Goal: Answer question/provide support

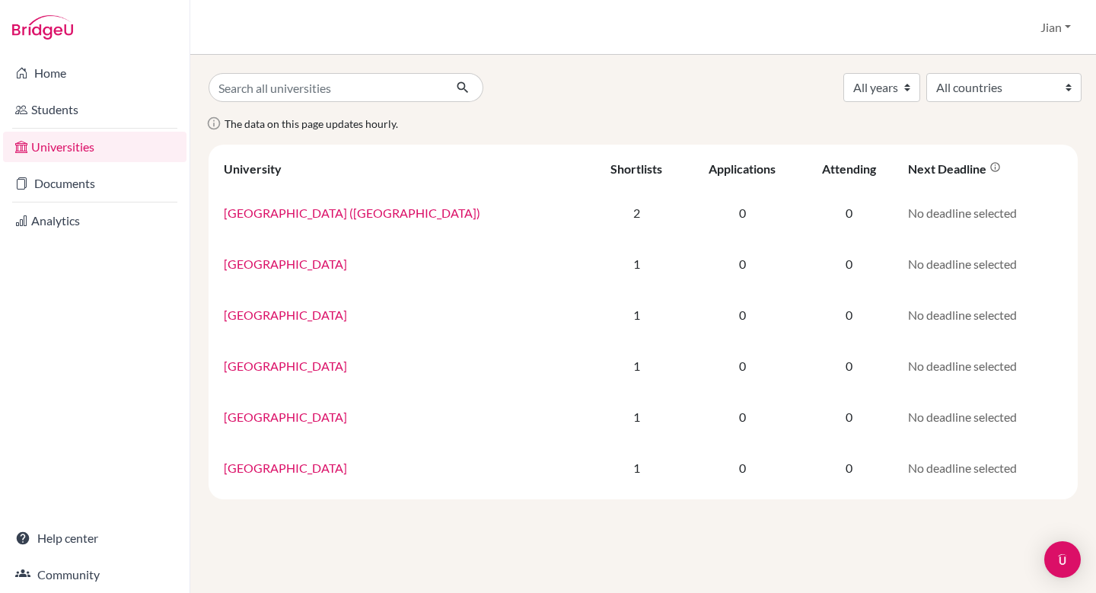
click at [74, 330] on div "Home Students Universities Documents Analytics Help center Community" at bounding box center [95, 324] width 190 height 538
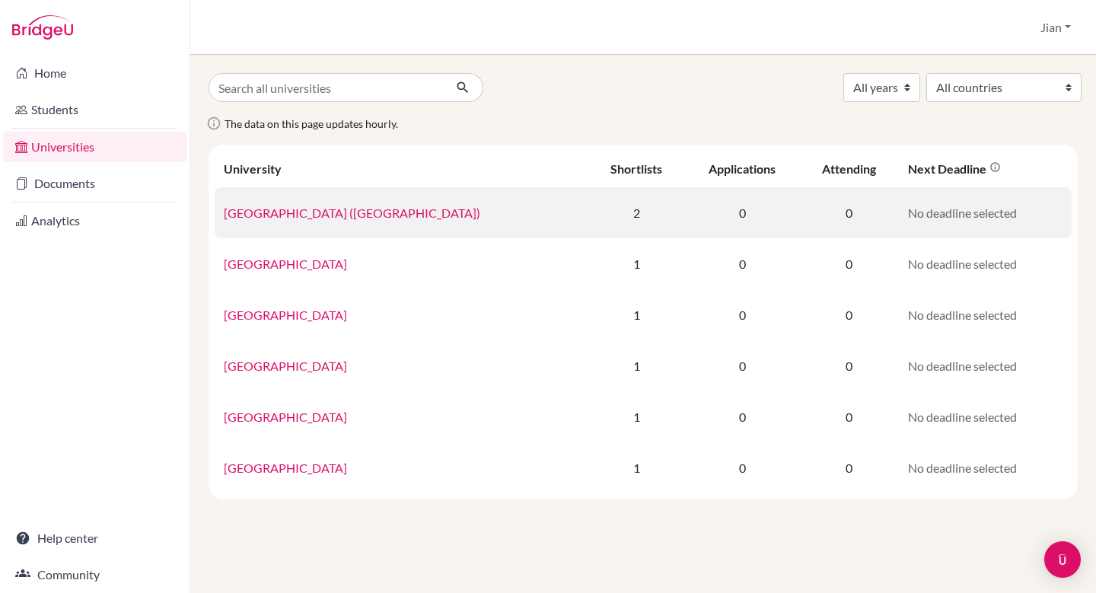
click at [386, 211] on link "University of British Columbia (Vancouver)" at bounding box center [352, 213] width 257 height 14
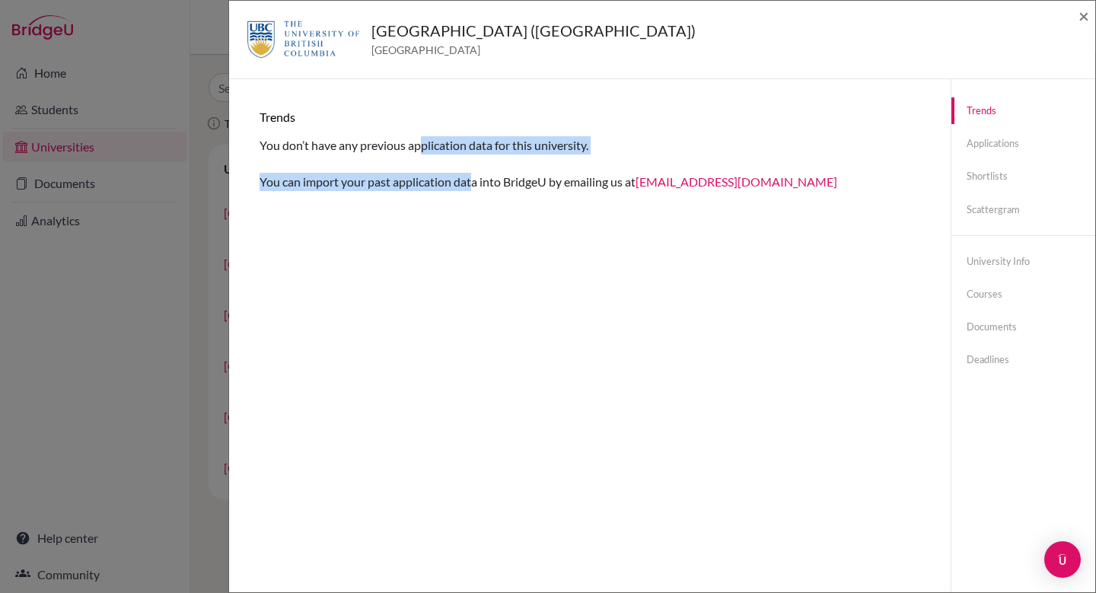
drag, startPoint x: 421, startPoint y: 147, endPoint x: 471, endPoint y: 174, distance: 56.9
click at [473, 174] on div "Trends You don’t have any previous application data for this university. You ca…" at bounding box center [590, 150] width 661 height 81
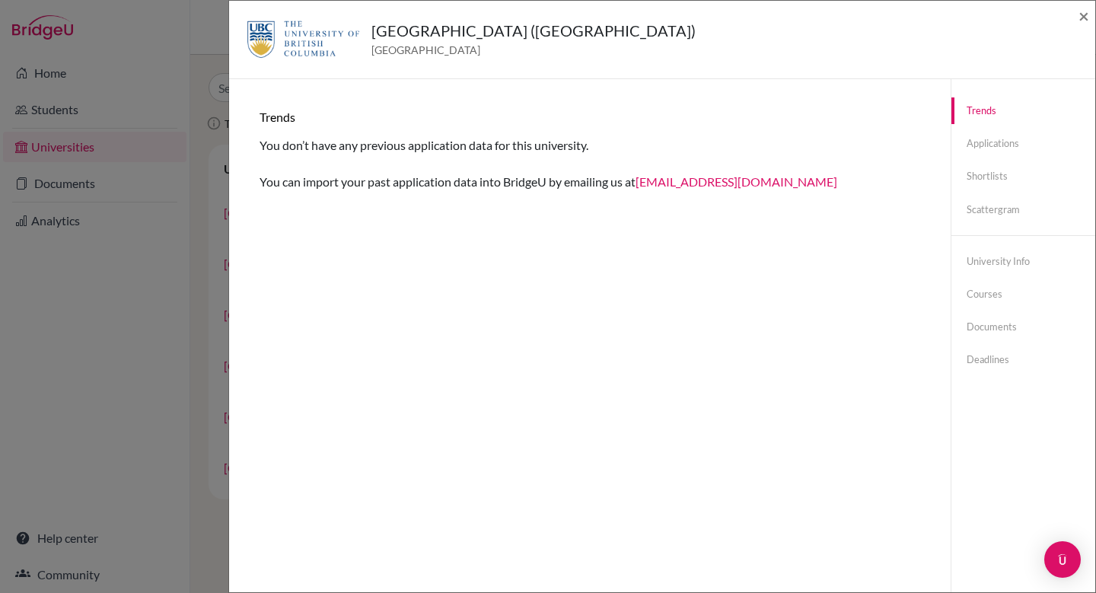
click at [503, 244] on div "Trends You don’t have any previous application data for this university. You ca…" at bounding box center [589, 375] width 685 height 557
click at [995, 148] on link "Applications" at bounding box center [1024, 143] width 144 height 27
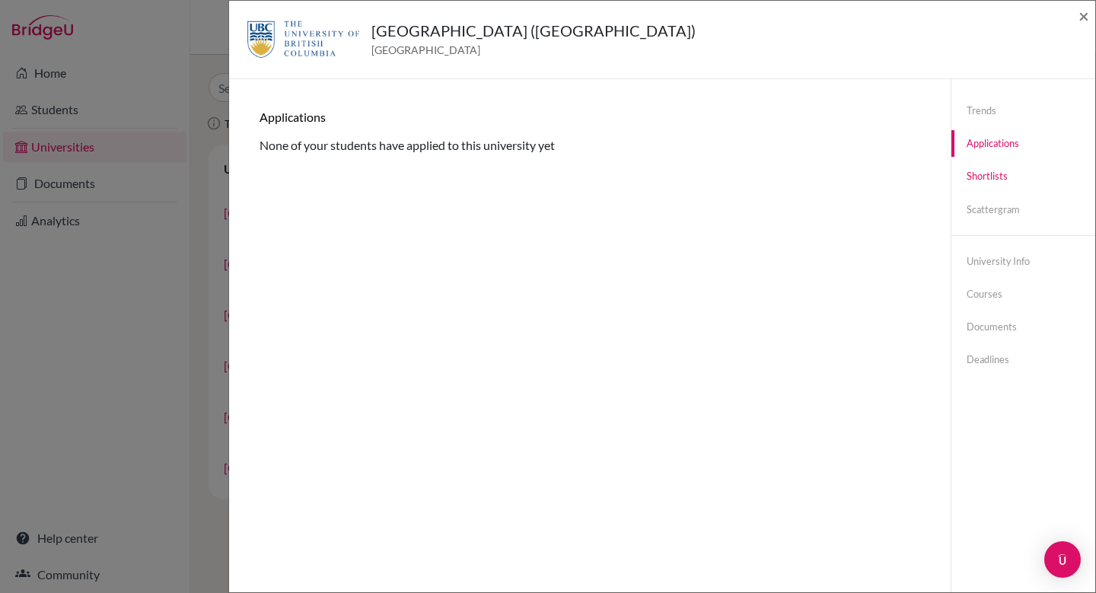
click at [987, 181] on link "Shortlists" at bounding box center [1024, 176] width 144 height 27
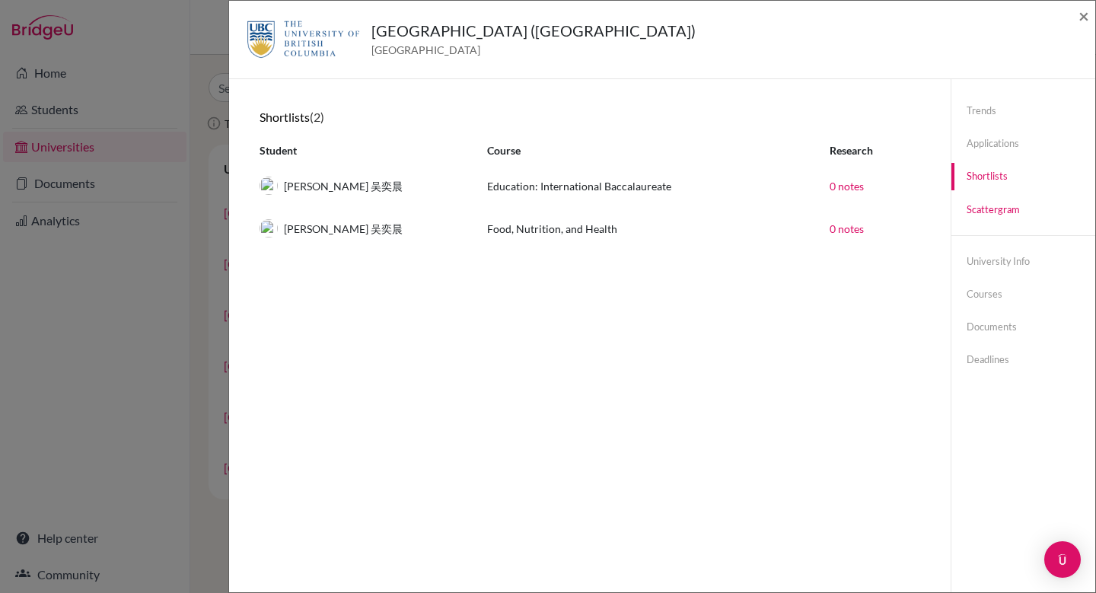
click at [1001, 213] on link "Scattergram" at bounding box center [1024, 209] width 144 height 27
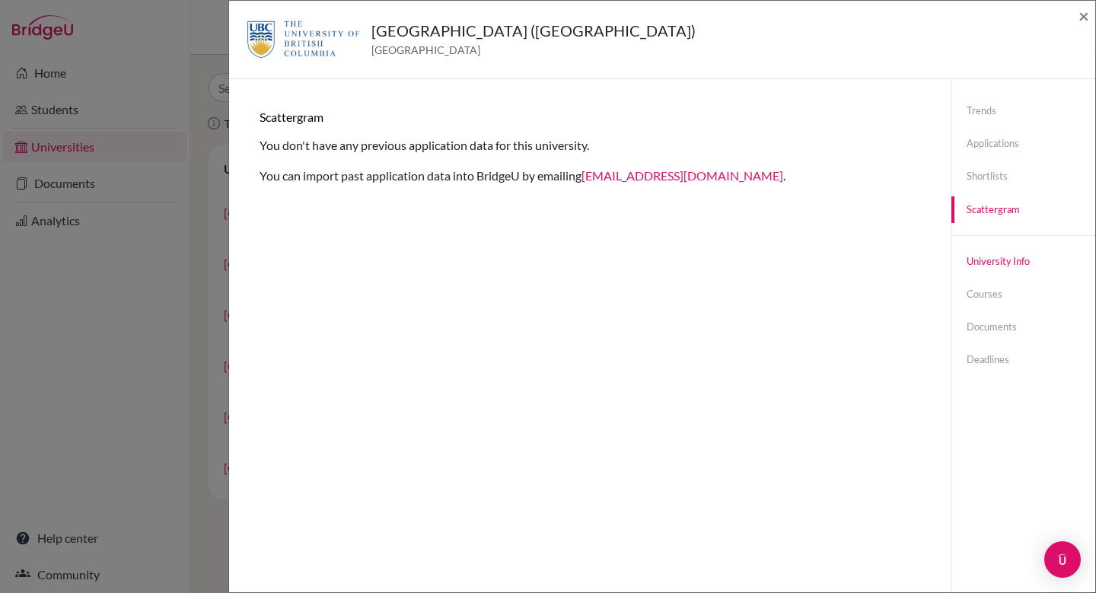
click at [995, 261] on link "University info" at bounding box center [1024, 261] width 144 height 27
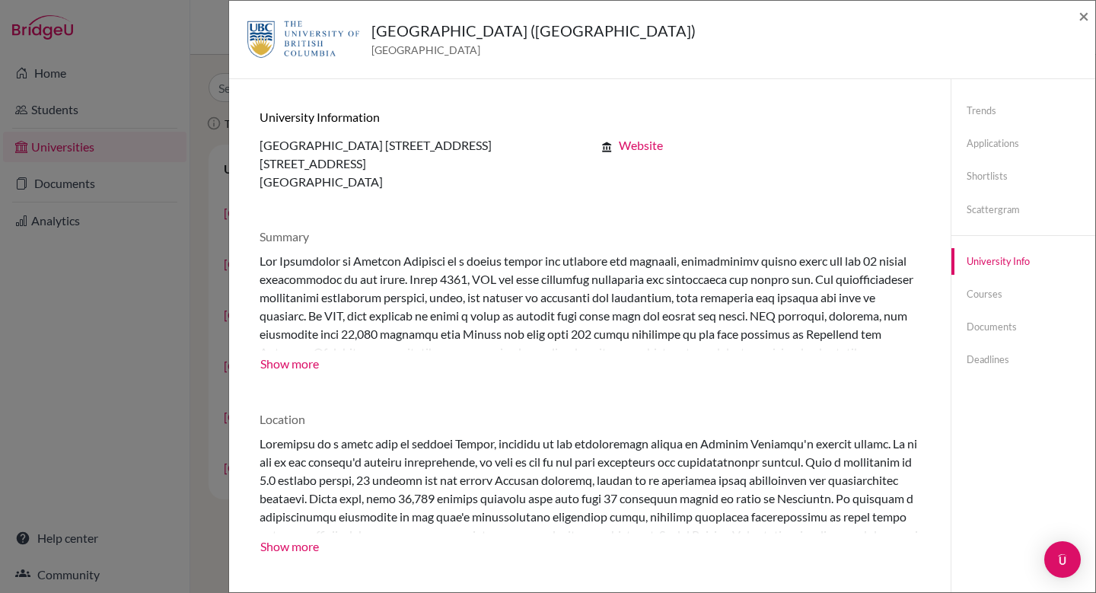
click at [711, 295] on div at bounding box center [602, 301] width 684 height 99
click at [1080, 12] on span "×" at bounding box center [1084, 16] width 11 height 22
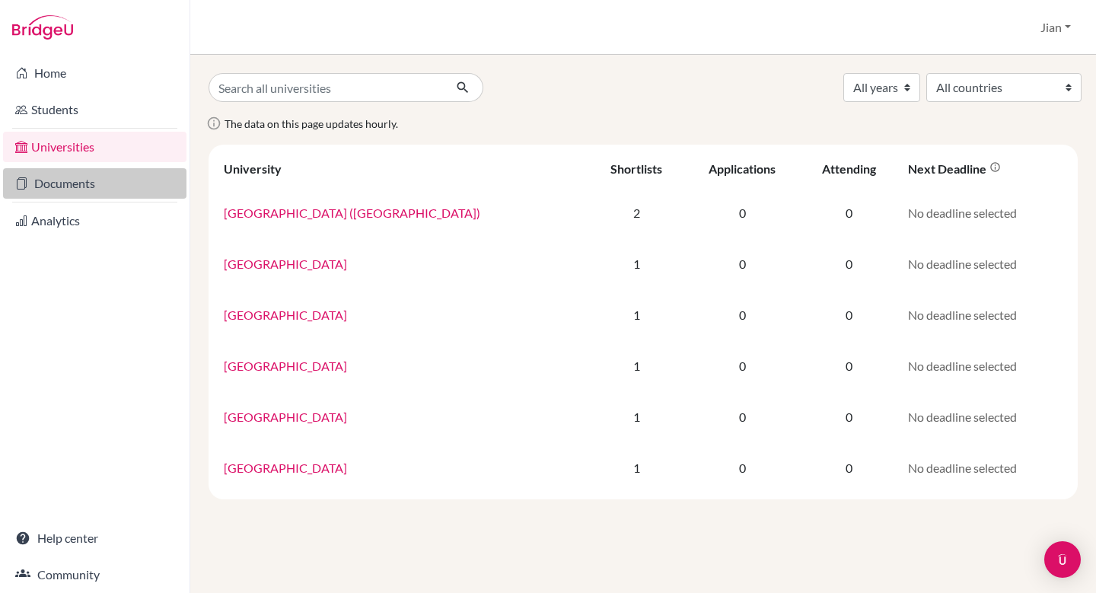
click at [59, 185] on link "Documents" at bounding box center [94, 183] width 183 height 30
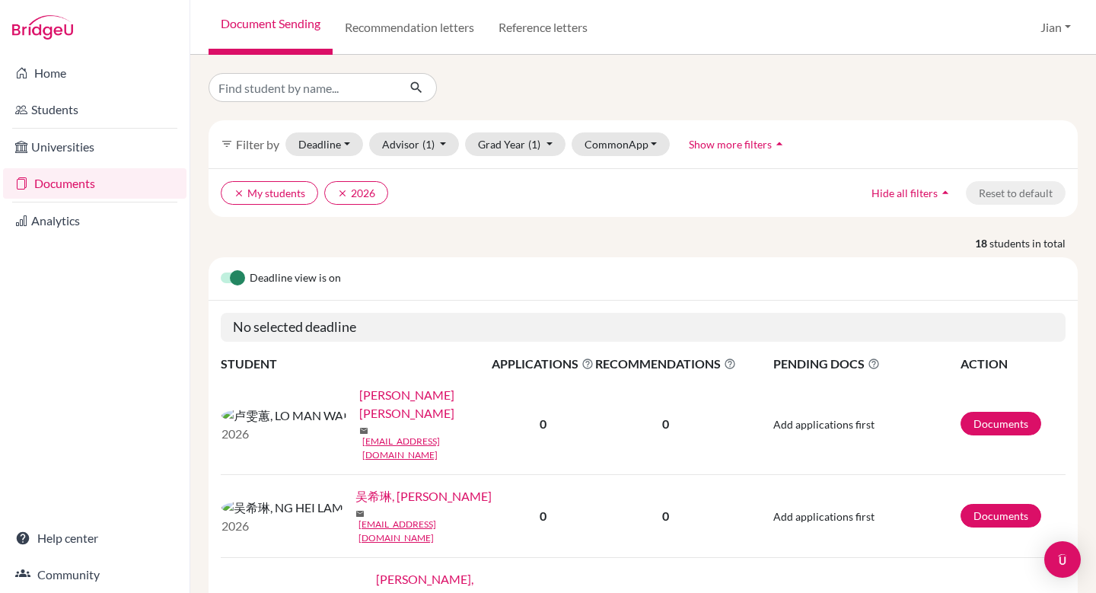
click at [458, 242] on p "18 students in total" at bounding box center [643, 243] width 892 height 16
click at [404, 27] on link "Recommendation letters" at bounding box center [410, 27] width 154 height 55
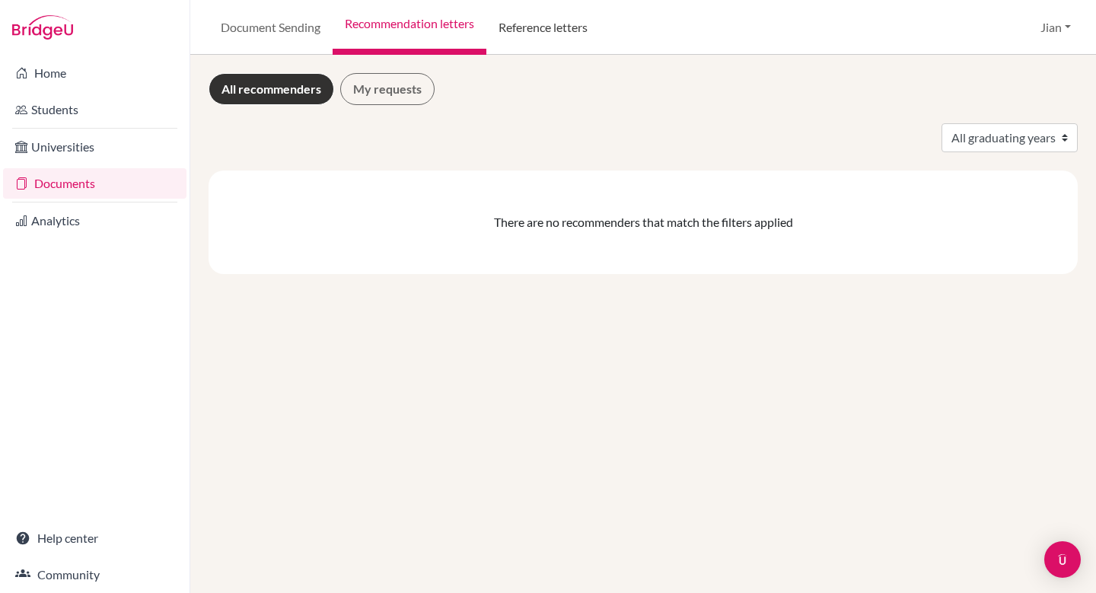
click at [548, 30] on link "Reference letters" at bounding box center [543, 27] width 113 height 55
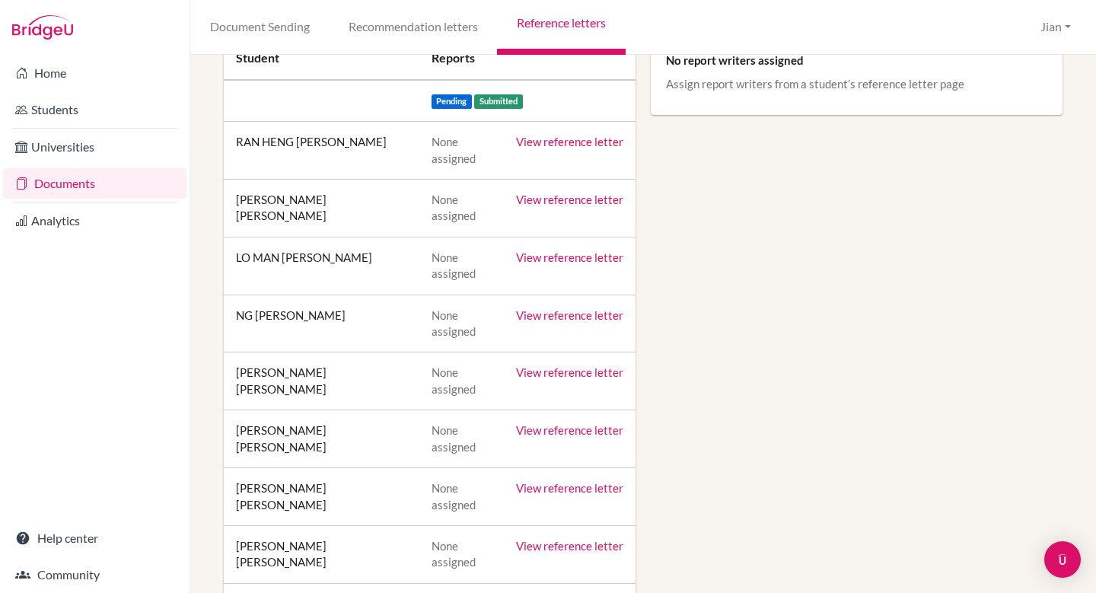
scroll to position [208, 0]
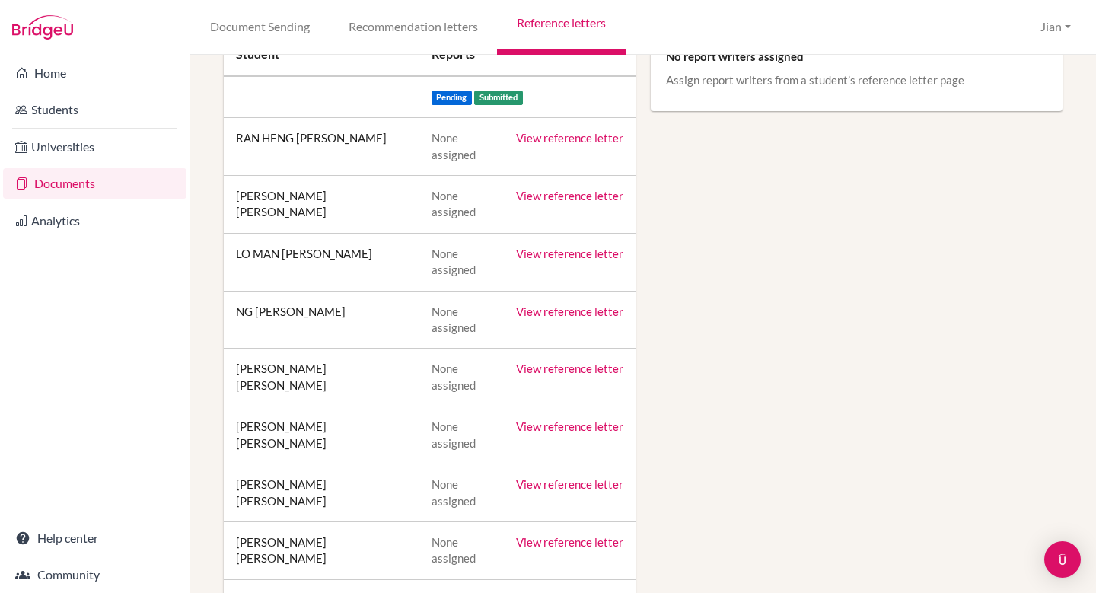
click at [577, 139] on link "View reference letter" at bounding box center [569, 138] width 107 height 14
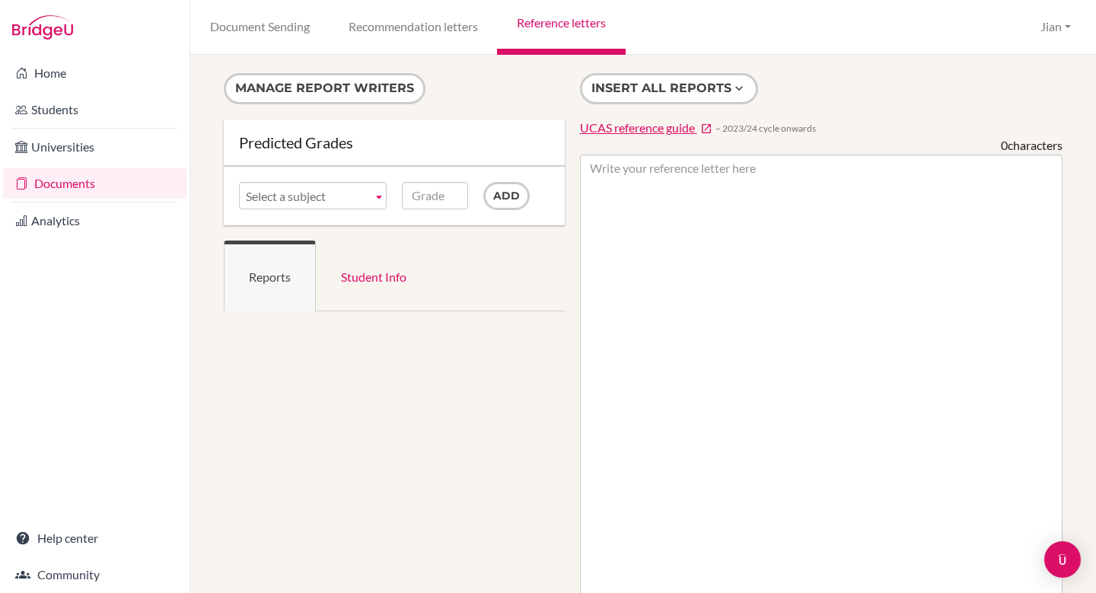
click at [452, 343] on div "Manage report writers Predicted Grades Subject Select a subject Grade Add Repor…" at bounding box center [643, 554] width 854 height 962
click at [378, 198] on b at bounding box center [379, 196] width 14 height 26
click at [377, 198] on b at bounding box center [379, 196] width 14 height 26
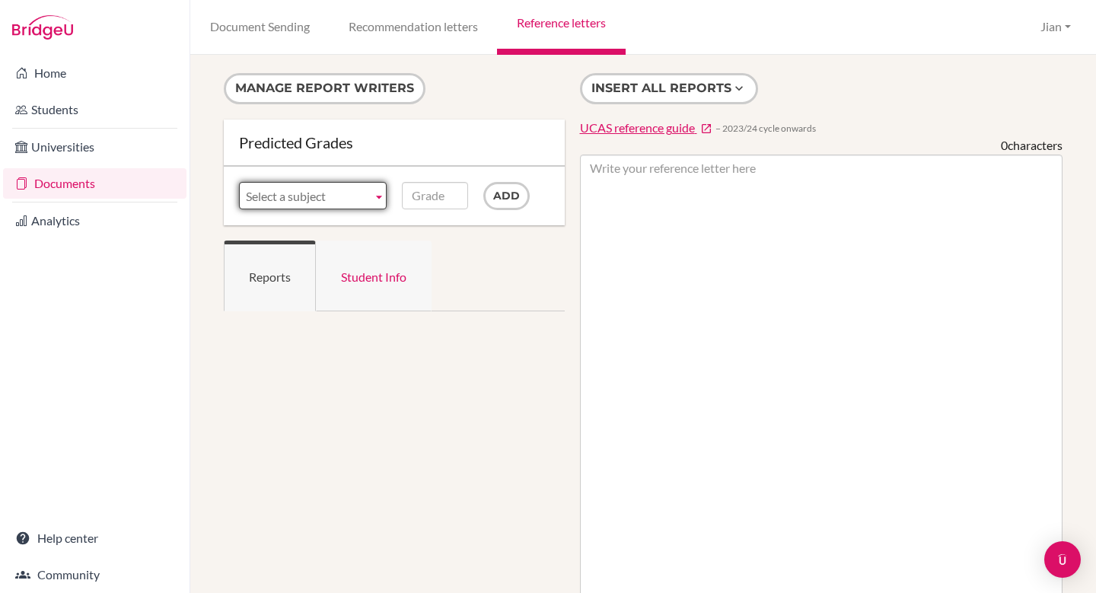
click at [375, 276] on link "Student Info" at bounding box center [374, 276] width 116 height 71
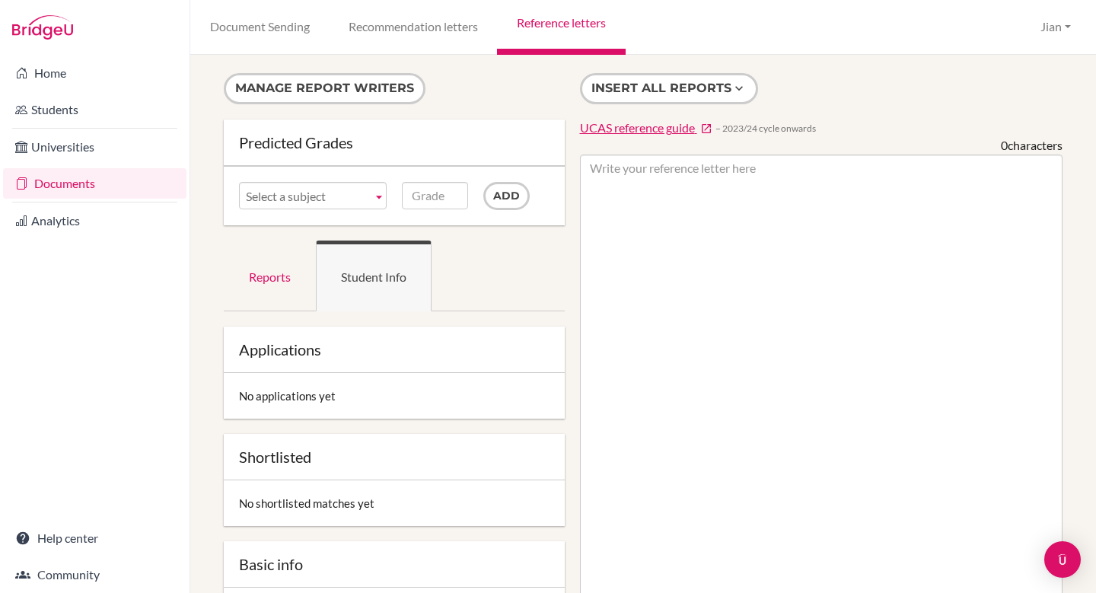
click at [104, 305] on div "Home Students Universities Documents Analytics Help center Community" at bounding box center [95, 324] width 190 height 538
click at [85, 332] on div "Home Students Universities Documents Analytics Help center Community" at bounding box center [95, 324] width 190 height 538
click at [55, 571] on link "Community" at bounding box center [94, 575] width 183 height 30
click at [62, 78] on link "Home" at bounding box center [94, 73] width 183 height 30
